Goal: Task Accomplishment & Management: Complete application form

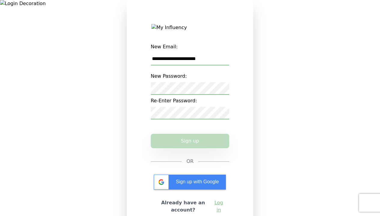
type input "**********"
click at [190, 149] on button "Sign up" at bounding box center [190, 141] width 79 height 14
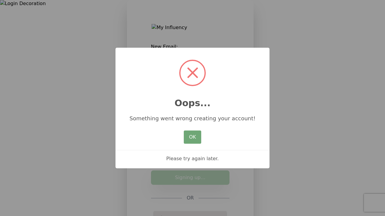
click at [195, 138] on button "OK" at bounding box center [192, 137] width 17 height 13
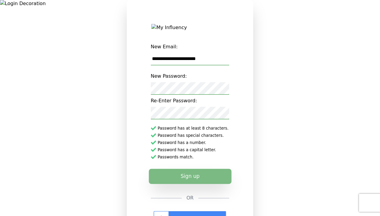
click at [210, 180] on button "Sign up" at bounding box center [190, 176] width 83 height 15
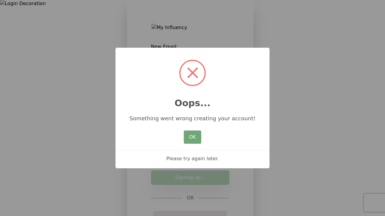
click at [197, 140] on button "OK" at bounding box center [192, 137] width 17 height 13
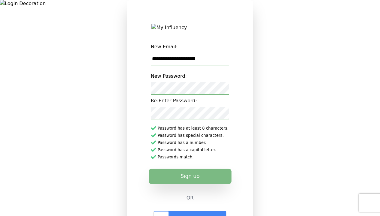
click at [185, 181] on button "Sign up" at bounding box center [190, 176] width 83 height 15
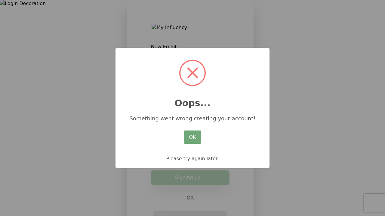
click at [200, 134] on button "OK" at bounding box center [192, 137] width 17 height 13
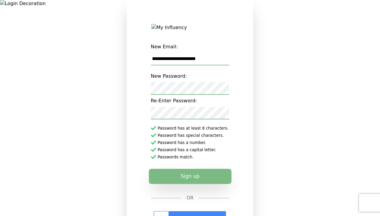
click at [187, 182] on button "Sign up" at bounding box center [190, 176] width 83 height 15
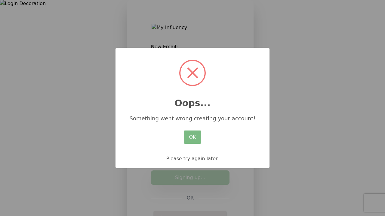
click at [203, 120] on div "Something went wrong creating your account!" at bounding box center [192, 116] width 154 height 13
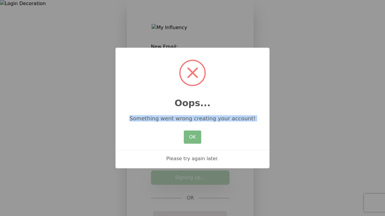
click at [203, 120] on div "Something went wrong creating your account!" at bounding box center [192, 116] width 154 height 13
copy div "Something went wrong creating your account!"
click at [199, 137] on button "OK" at bounding box center [192, 137] width 17 height 13
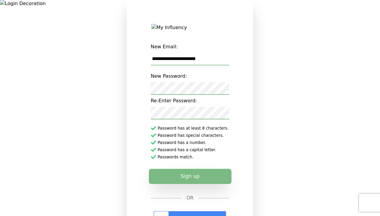
click at [177, 184] on button "Sign up" at bounding box center [190, 176] width 83 height 15
